Goal: Task Accomplishment & Management: Manage account settings

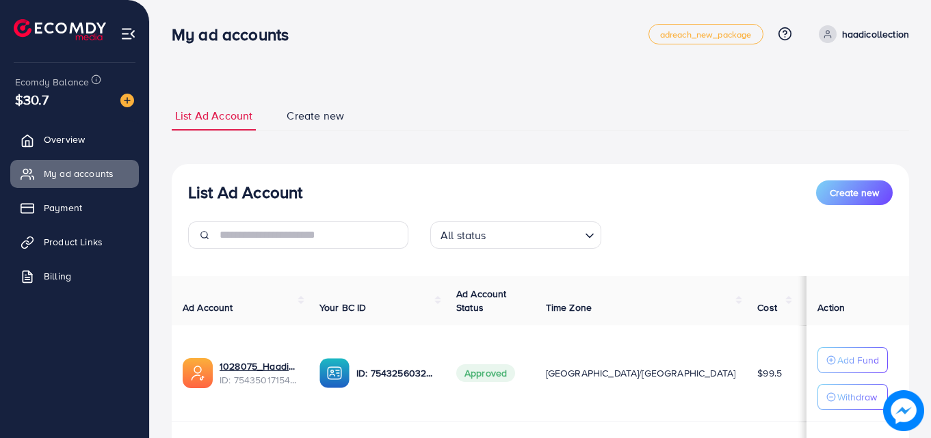
scroll to position [42, 0]
